Goal: Task Accomplishment & Management: Use online tool/utility

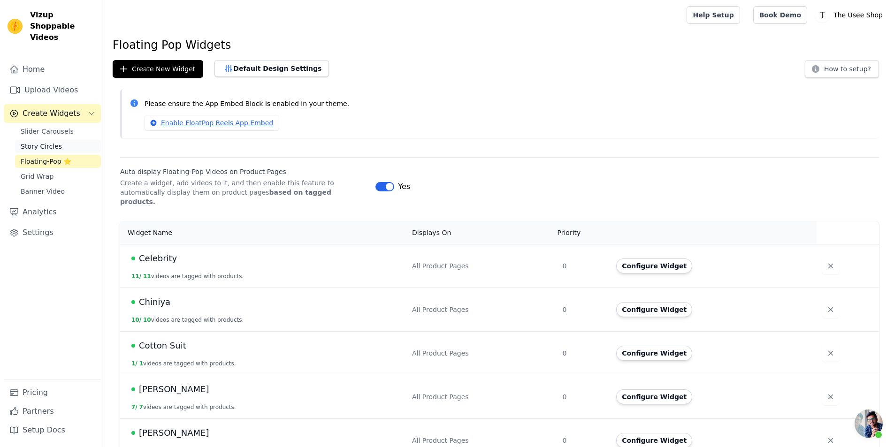
click at [64, 140] on link "Story Circles" at bounding box center [58, 146] width 86 height 13
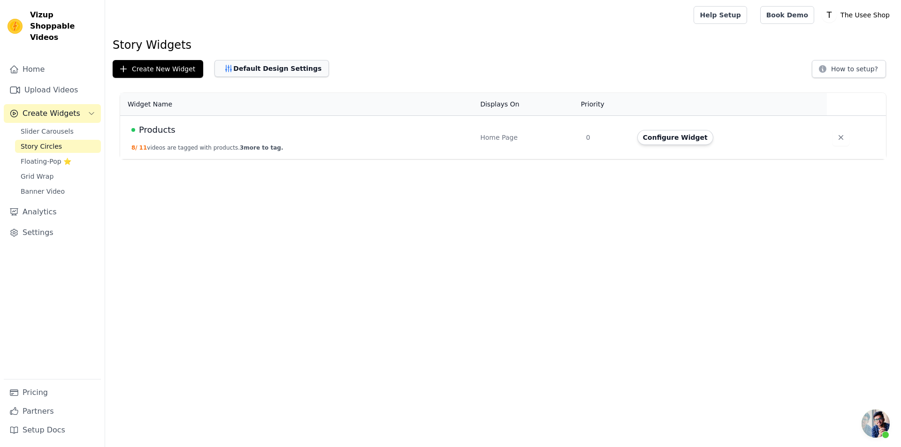
click at [268, 71] on button "Default Design Settings" at bounding box center [272, 68] width 115 height 17
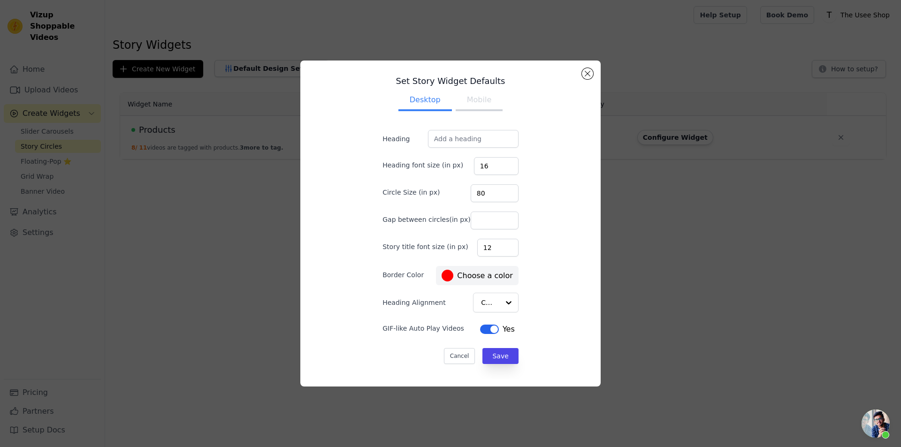
click at [659, 158] on div "Set Story Widget Defaults Desktop Mobile Heading Heading font size (in px) 16 C…" at bounding box center [450, 224] width 871 height 356
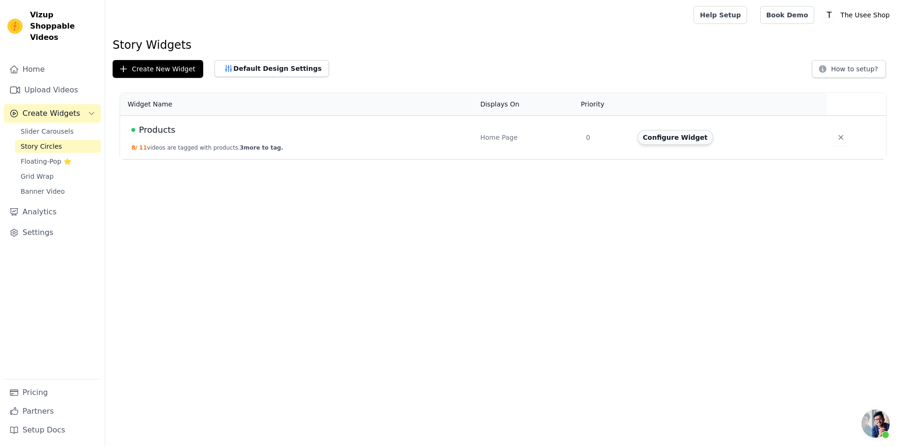
click at [686, 139] on button "Configure Widget" at bounding box center [675, 137] width 76 height 15
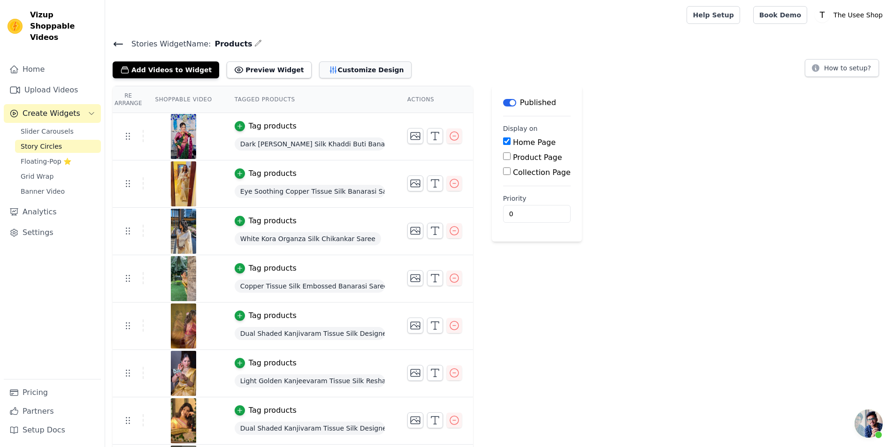
click at [346, 71] on button "Customize Design" at bounding box center [365, 69] width 92 height 17
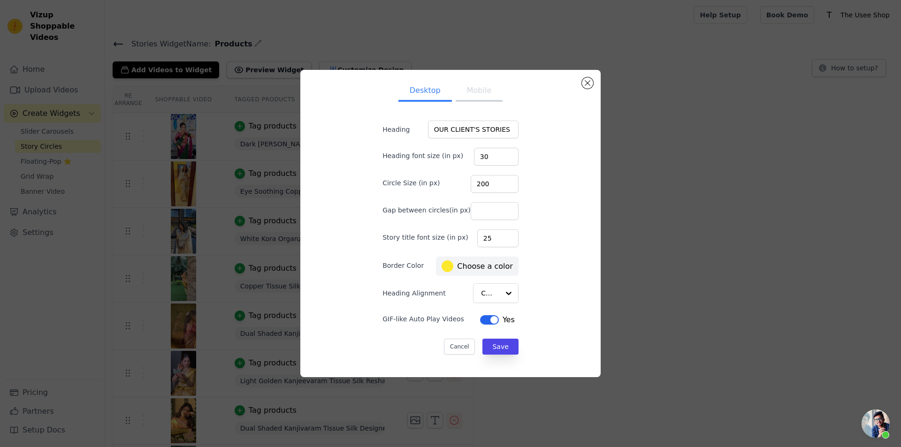
click at [481, 98] on button "Mobile" at bounding box center [479, 91] width 47 height 21
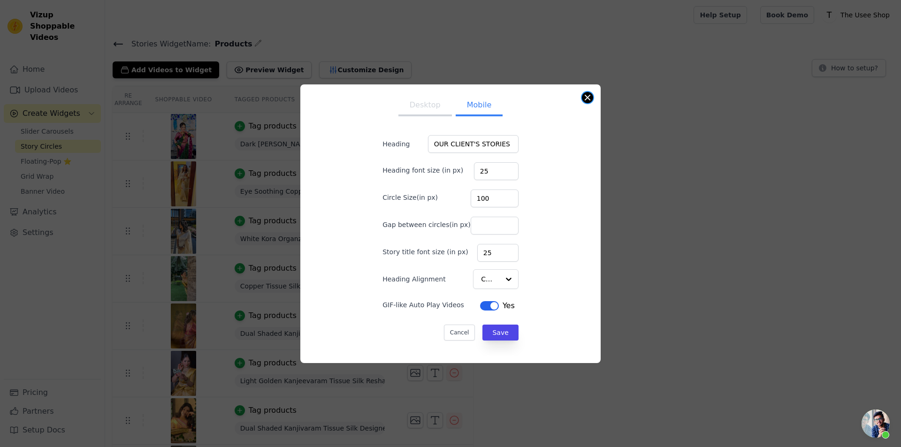
click at [590, 98] on button "Close modal" at bounding box center [587, 97] width 11 height 11
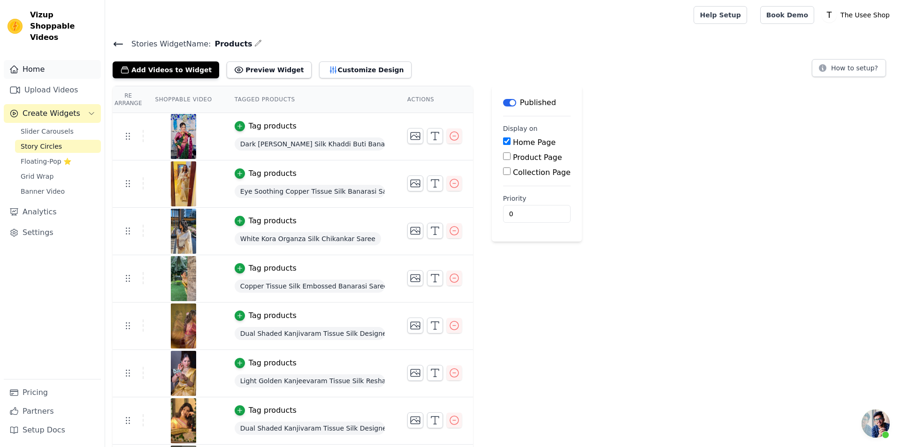
click at [54, 60] on link "Home" at bounding box center [52, 69] width 97 height 19
